Goal: Information Seeking & Learning: Understand process/instructions

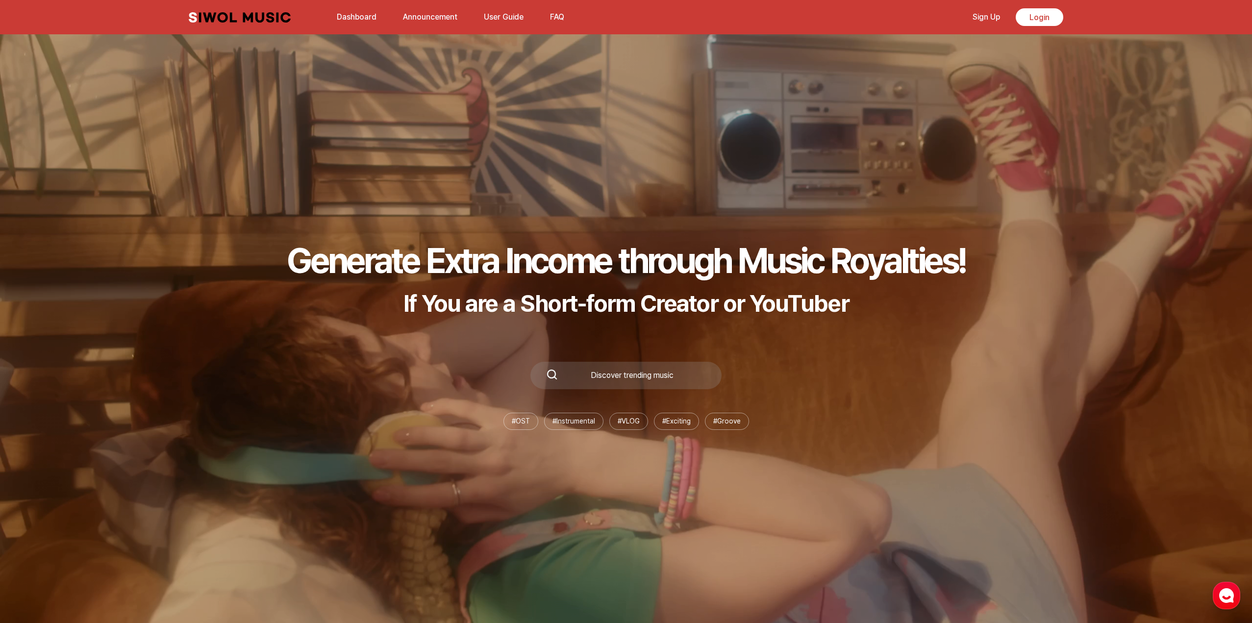
click at [401, 21] on link "Announcement" at bounding box center [430, 16] width 66 height 21
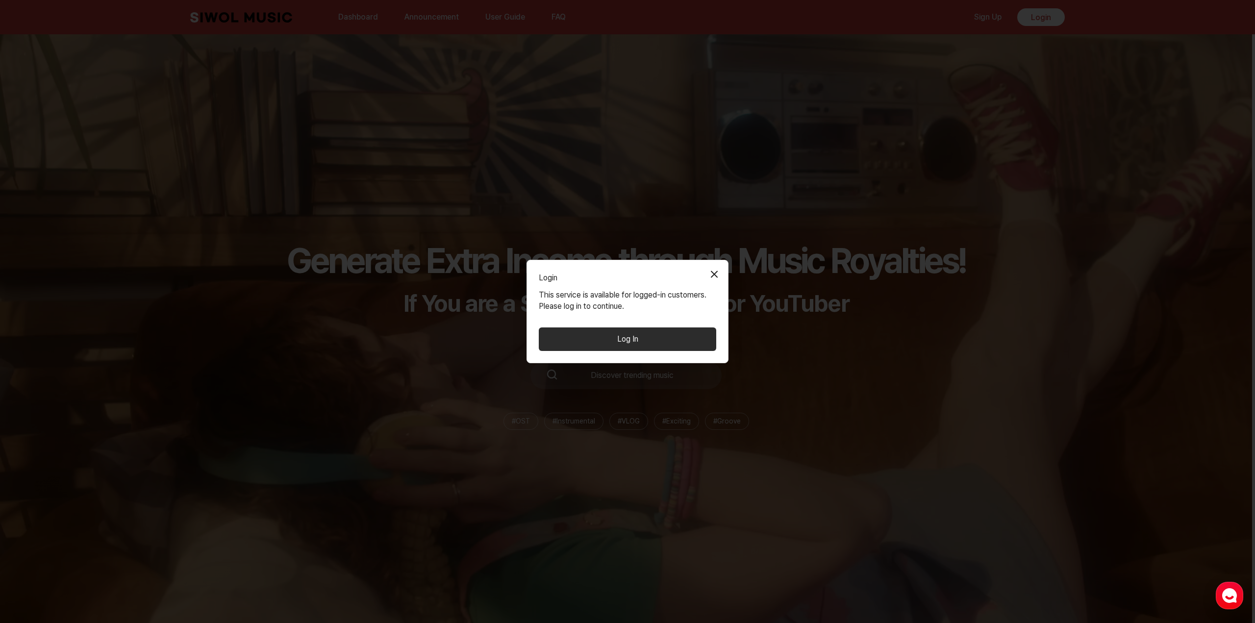
click at [714, 270] on button "Close Modal" at bounding box center [715, 274] width 20 height 20
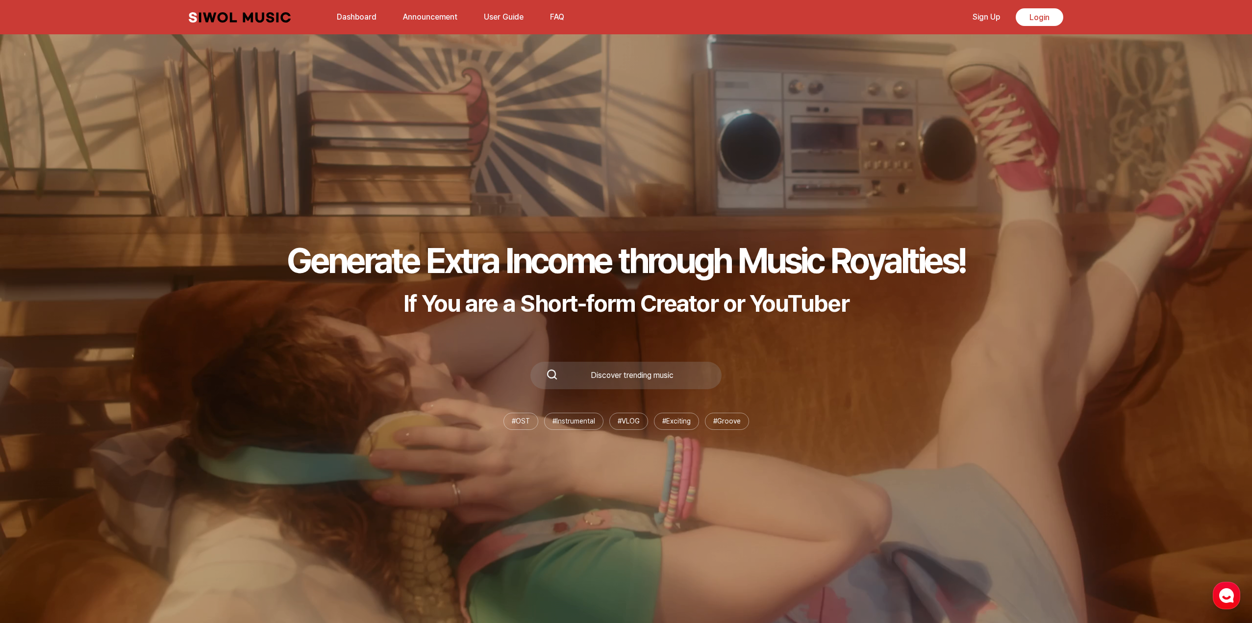
click at [423, 12] on link "Announcement" at bounding box center [430, 16] width 66 height 21
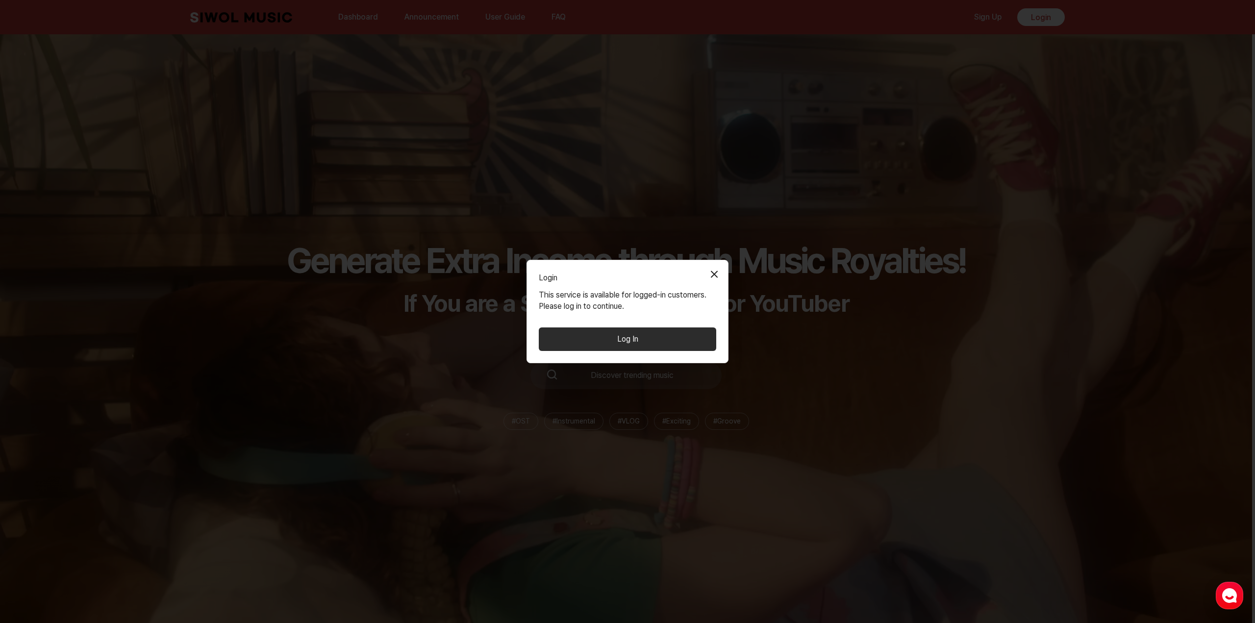
click at [709, 267] on button "Close Modal" at bounding box center [715, 274] width 20 height 20
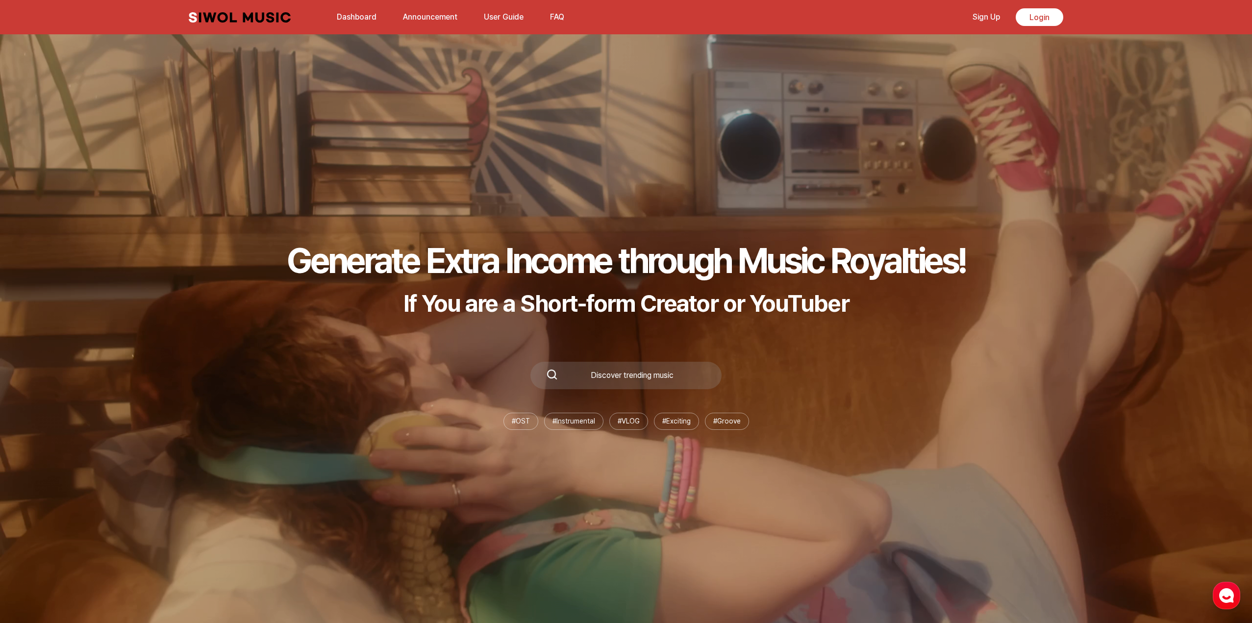
click at [339, 10] on link "Dashboard" at bounding box center [356, 16] width 51 height 21
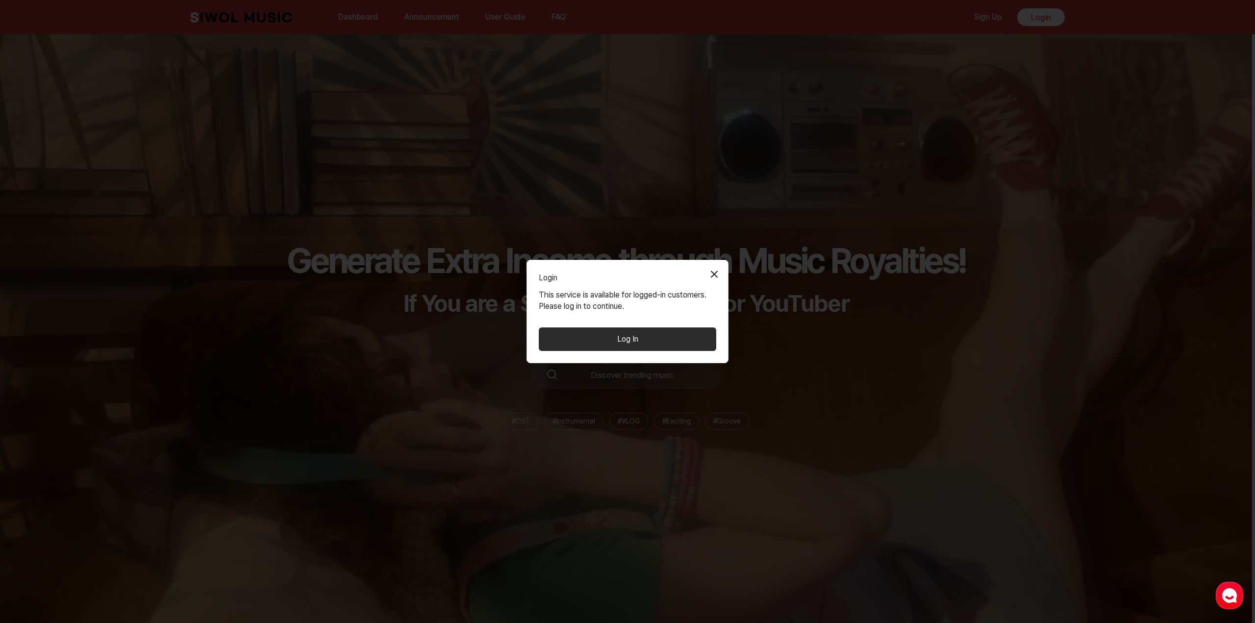
click at [718, 272] on button "Close Modal" at bounding box center [715, 274] width 20 height 20
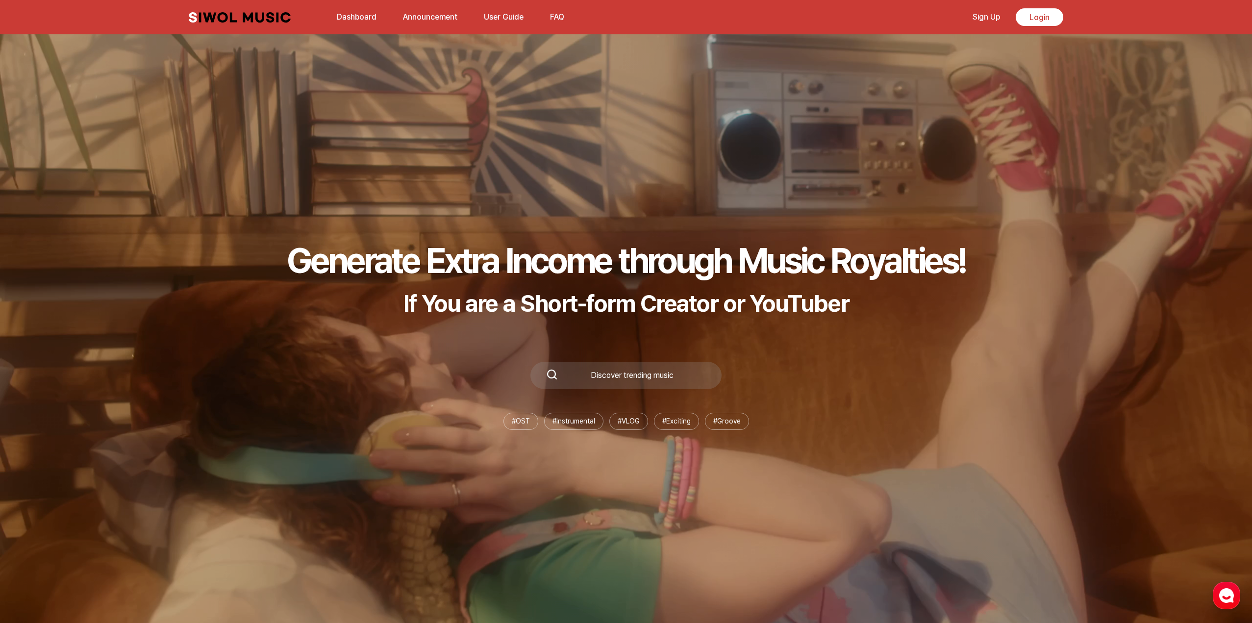
click at [555, 15] on button "FAQ" at bounding box center [557, 17] width 26 height 24
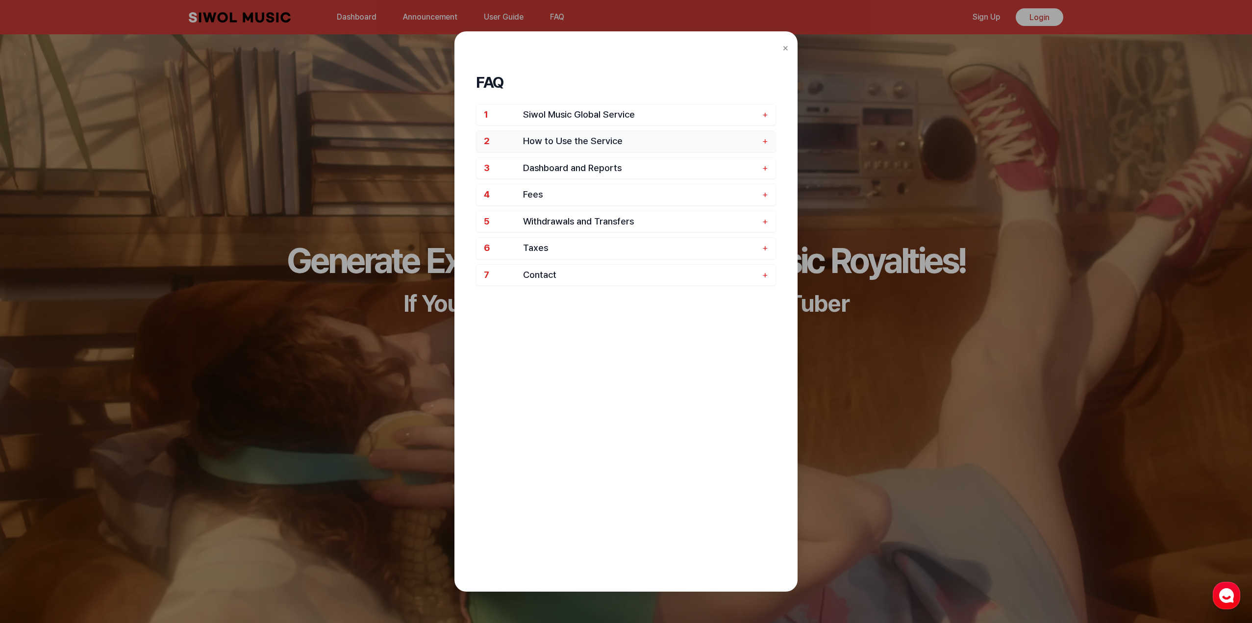
click at [672, 138] on span "How to Use the Service" at bounding box center [640, 141] width 234 height 11
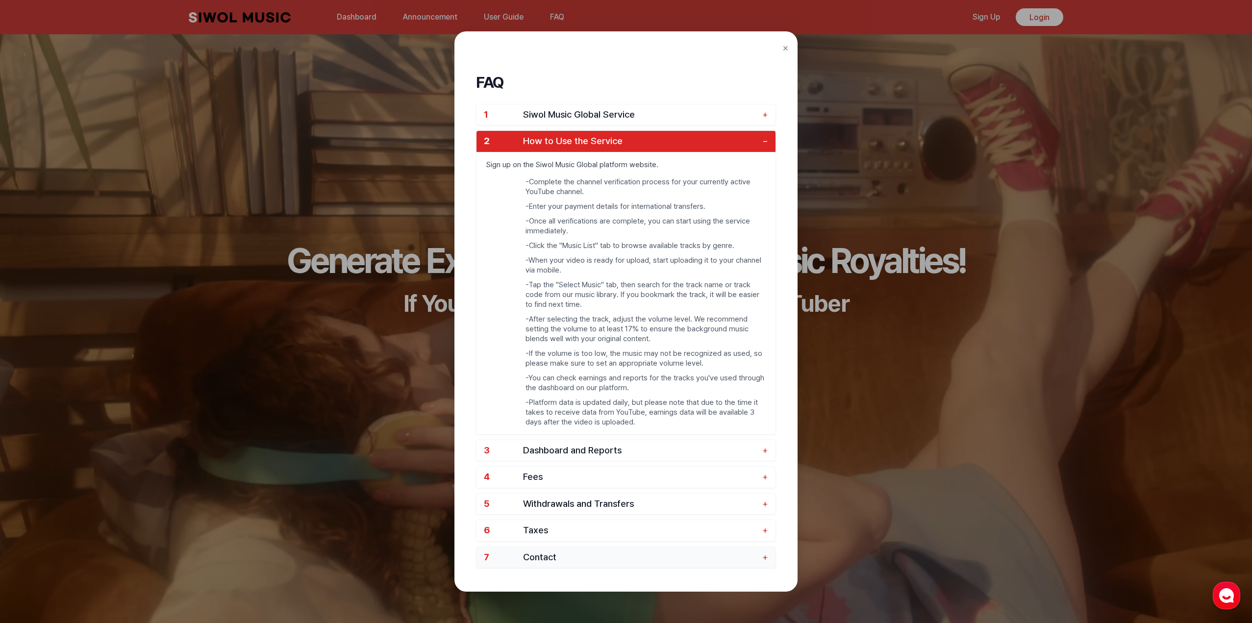
drag, startPoint x: 601, startPoint y: 570, endPoint x: 600, endPoint y: 561, distance: 8.5
click at [600, 567] on div "FAQ 1 Siwol Music Global Service + 2 How to Use the Service − Sign up on the Si…" at bounding box center [626, 332] width 300 height 550
click at [599, 561] on span "Contact" at bounding box center [640, 557] width 234 height 11
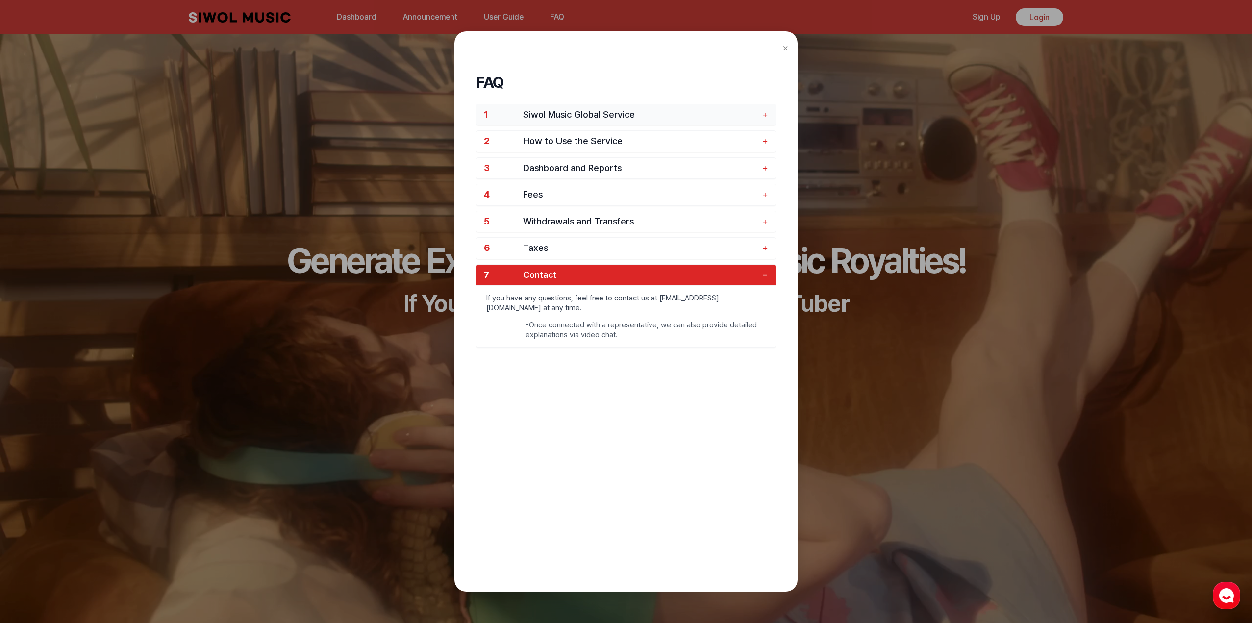
click at [664, 114] on span "Siwol Music Global Service" at bounding box center [640, 114] width 234 height 11
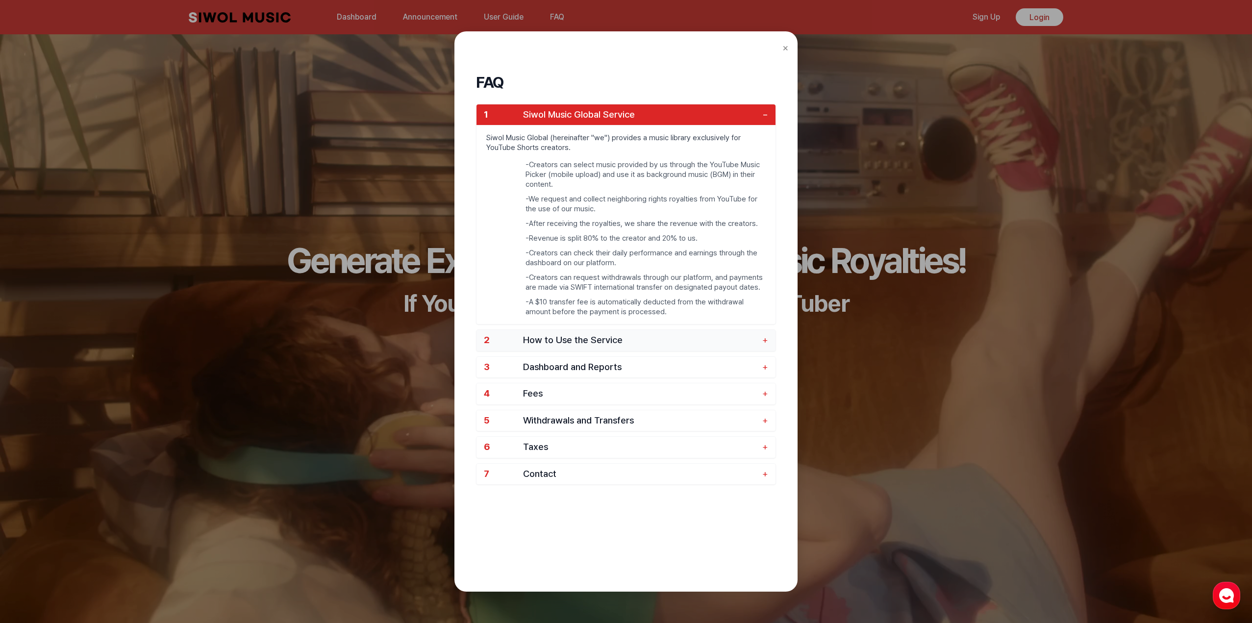
click at [744, 344] on span "How to Use the Service" at bounding box center [640, 340] width 234 height 11
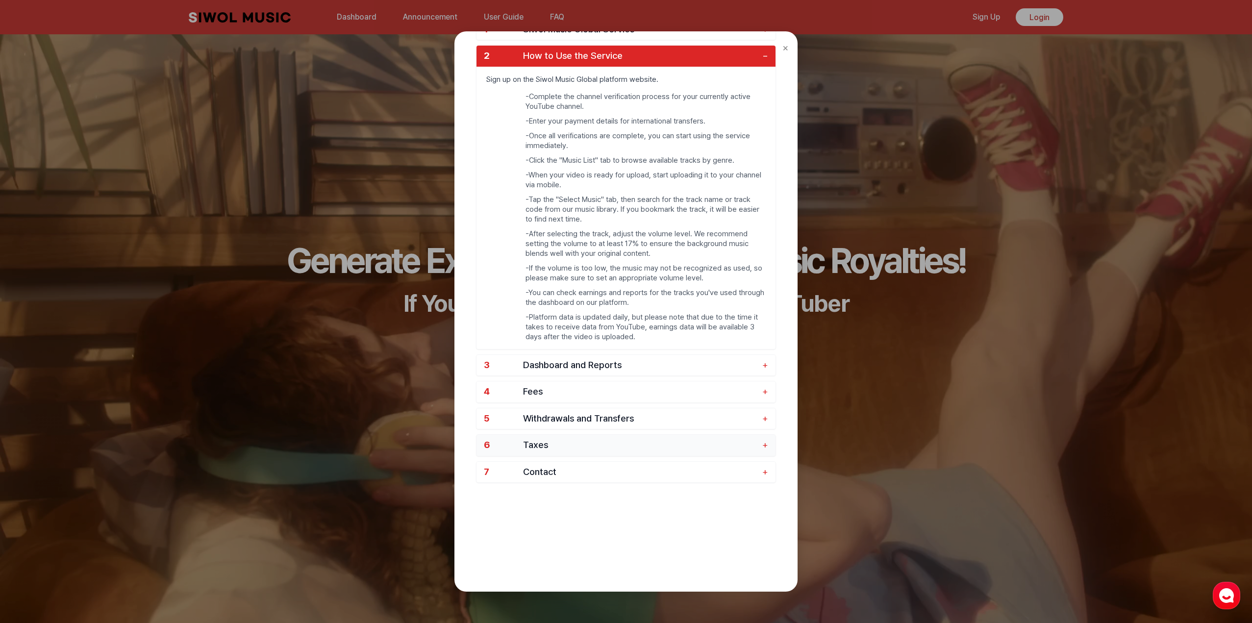
scroll to position [90, 0]
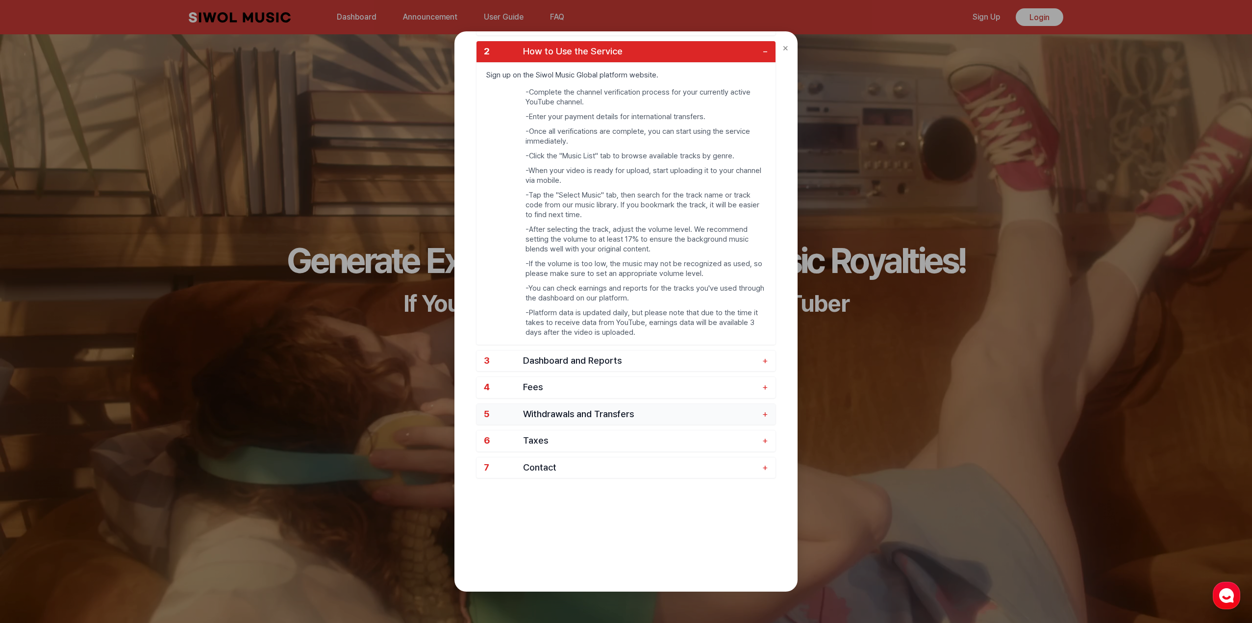
click at [645, 418] on span "Withdrawals and Transfers" at bounding box center [640, 414] width 234 height 11
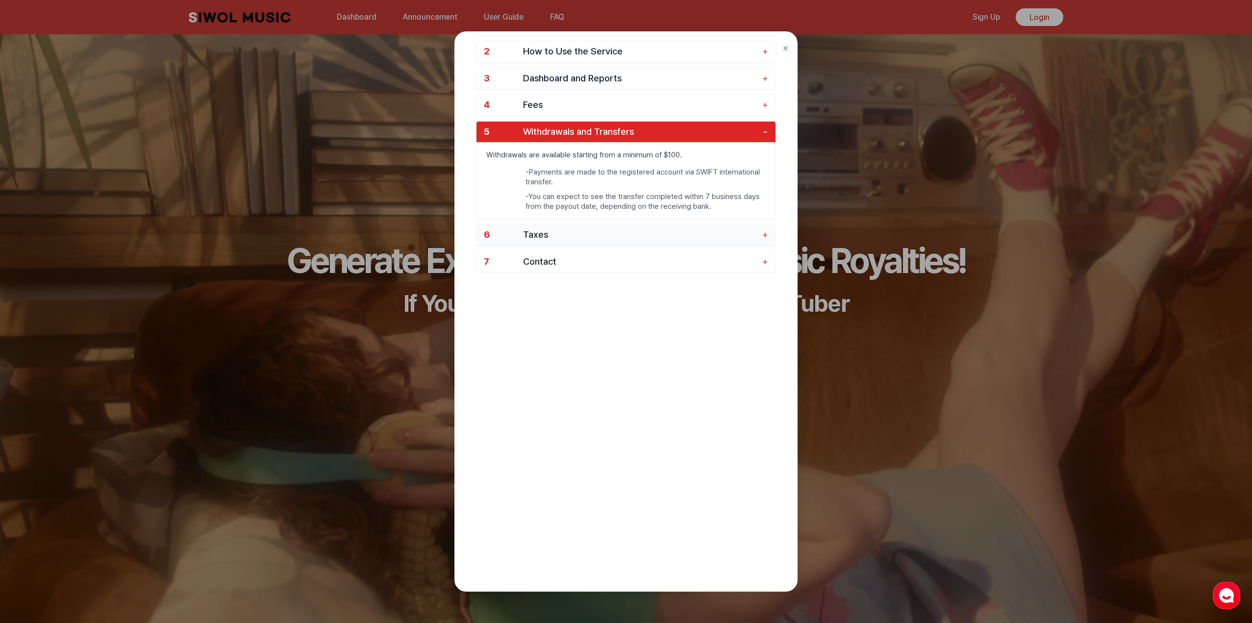
click at [651, 243] on button "6 Taxes +" at bounding box center [626, 235] width 299 height 21
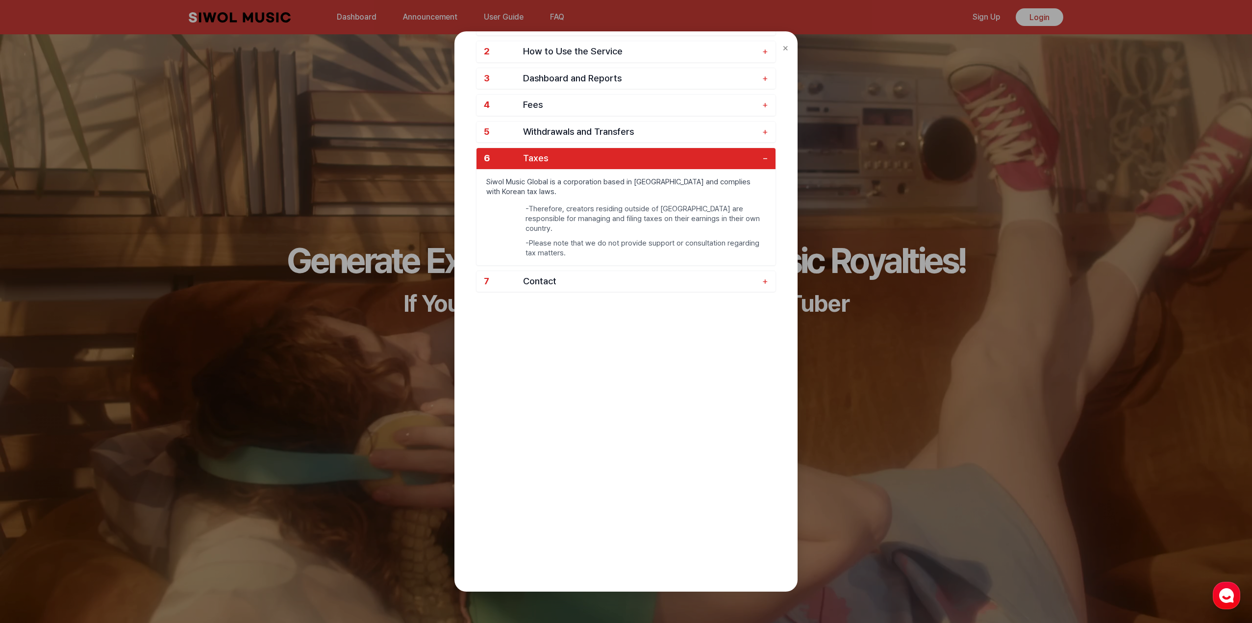
click at [660, 161] on span "Taxes" at bounding box center [640, 158] width 234 height 11
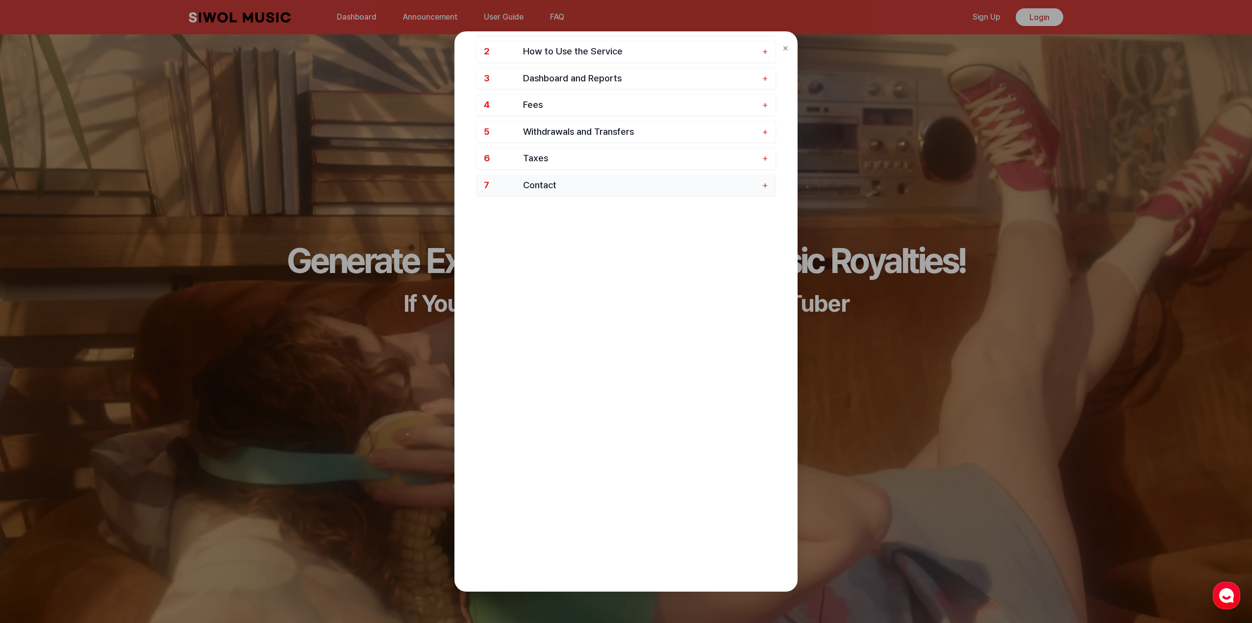
click at [643, 190] on span "Contact" at bounding box center [640, 185] width 234 height 11
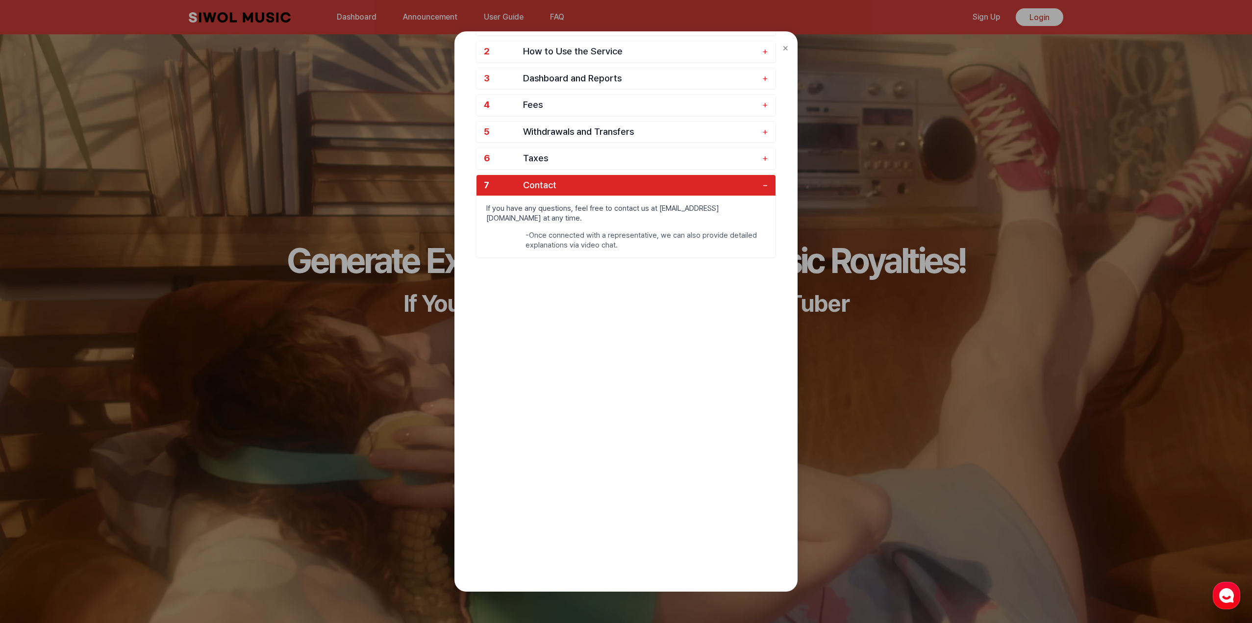
click at [909, 387] on div "× FAQ 1 Siwol Music Global Service + 2 How to Use the Service + 3 Dashboard and…" at bounding box center [626, 311] width 1252 height 623
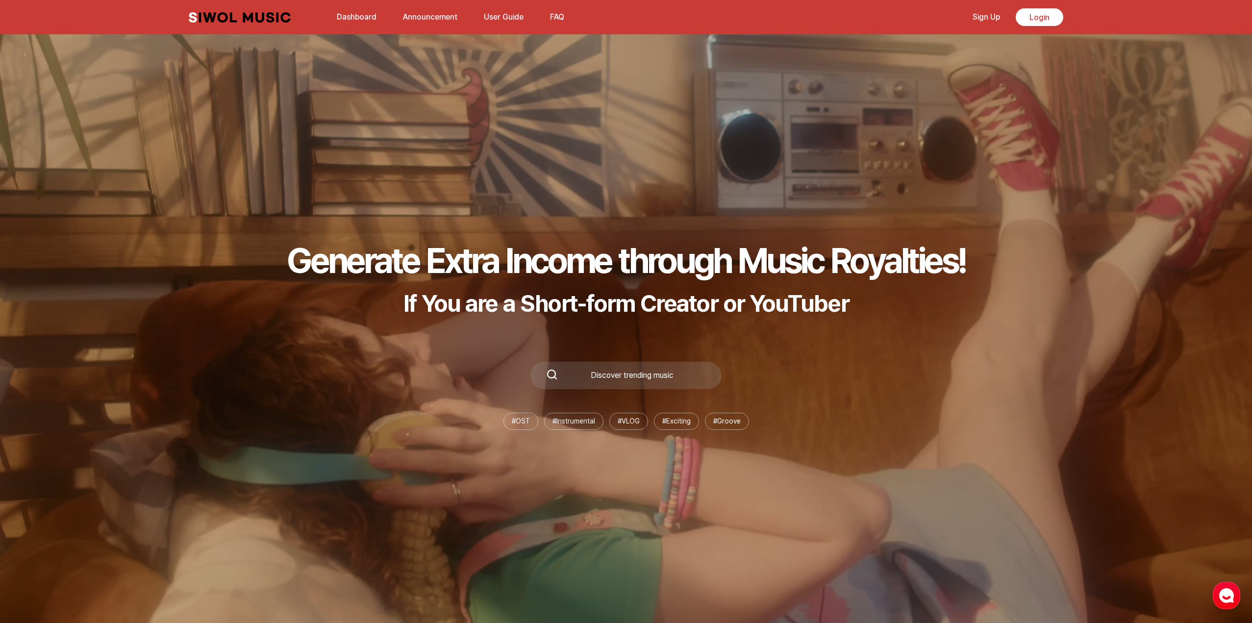
click at [509, 18] on link "User Guide" at bounding box center [503, 16] width 51 height 21
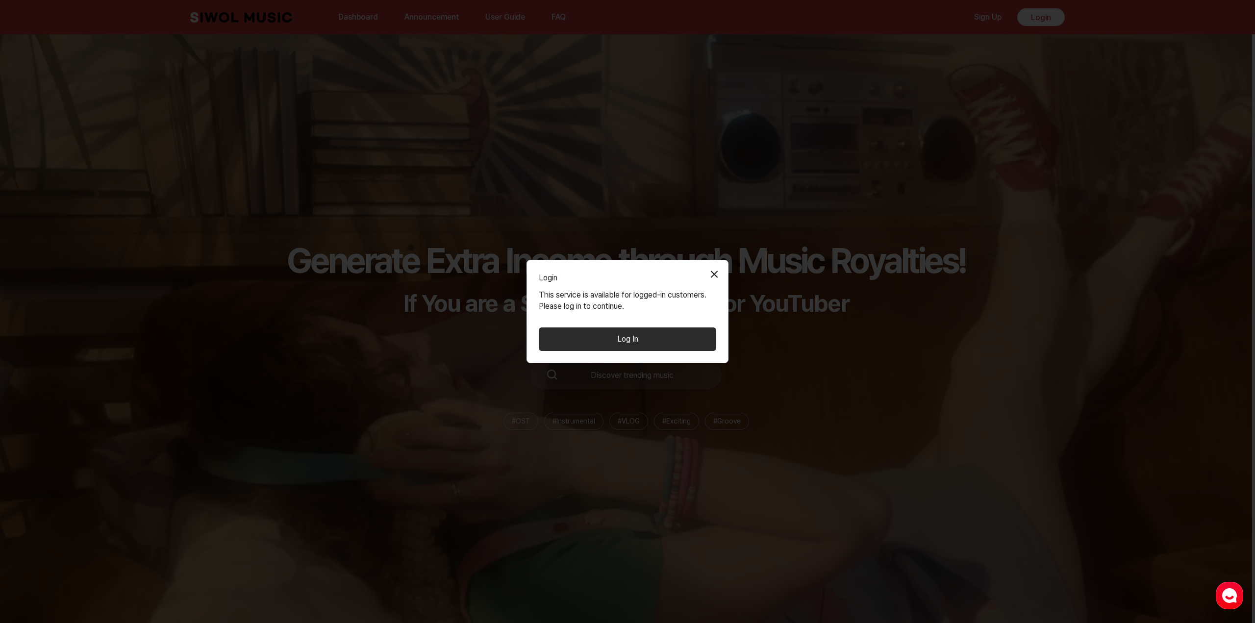
click at [812, 267] on div "Login Close Modal This service is available for logged-in customers. Please log…" at bounding box center [627, 311] width 1255 height 623
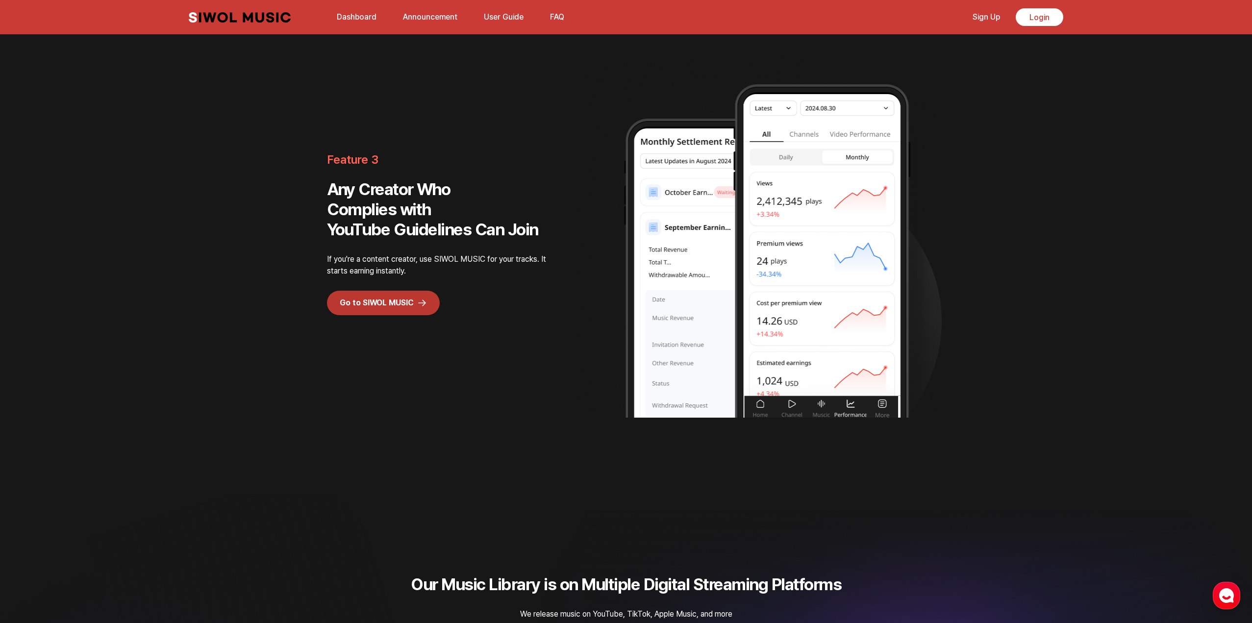
scroll to position [1961, 0]
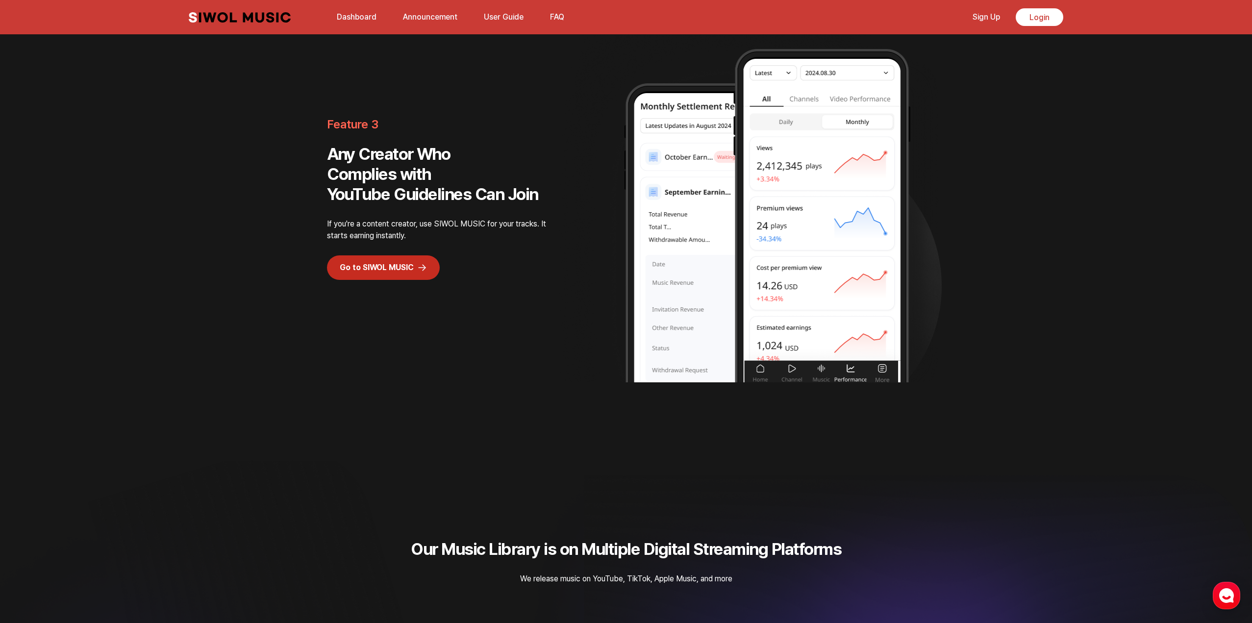
click at [379, 266] on link "Go to SIWOL MUSIC" at bounding box center [383, 267] width 113 height 25
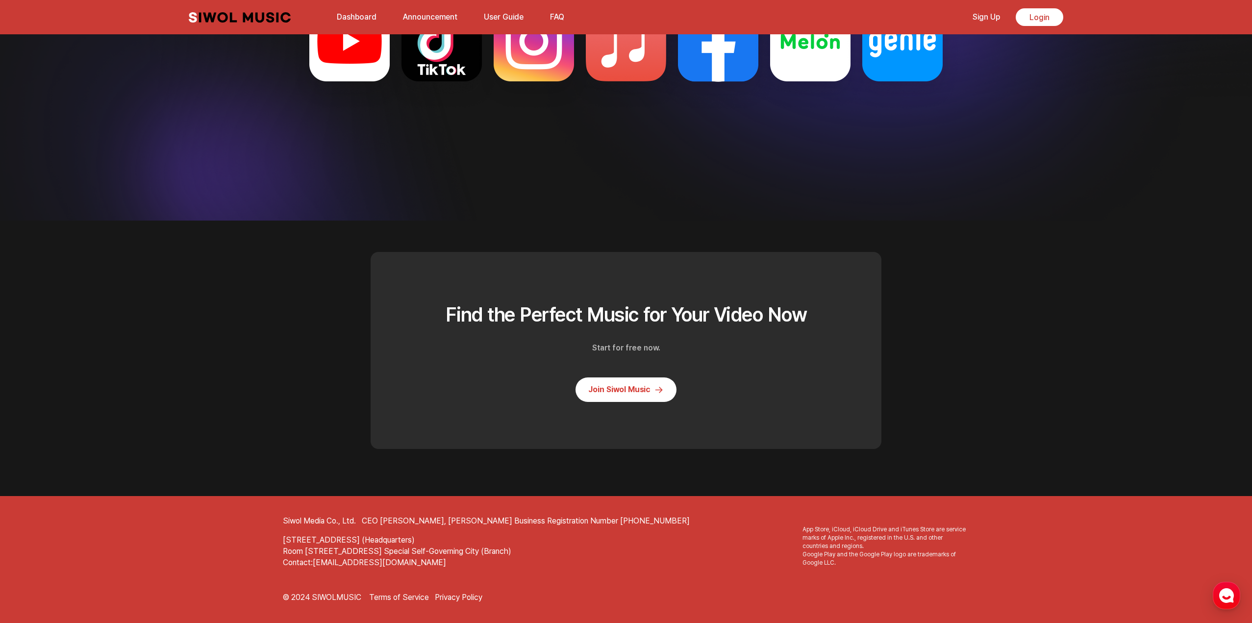
scroll to position [2641, 0]
